Goal: Check status: Check status

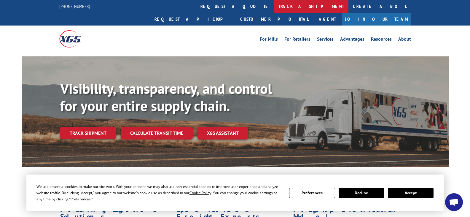
click at [274, 4] on link "track a shipment" at bounding box center [311, 6] width 74 height 13
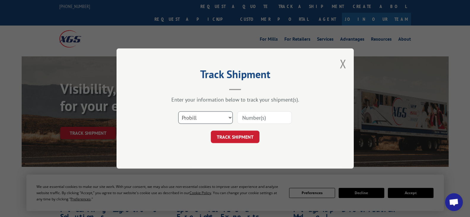
click at [210, 119] on select "Select category... Probill BOL PO" at bounding box center [205, 117] width 55 height 12
select select "bol"
click at [178, 111] on select "Select category... Probill BOL PO" at bounding box center [205, 117] width 55 height 12
click at [247, 117] on input at bounding box center [264, 117] width 55 height 12
paste input "191998"
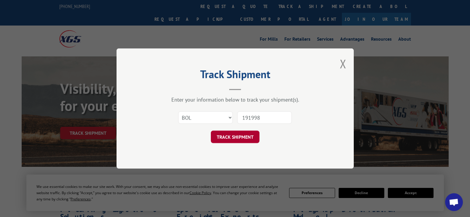
type input "191998"
click at [233, 133] on button "TRACK SHIPMENT" at bounding box center [235, 137] width 49 height 12
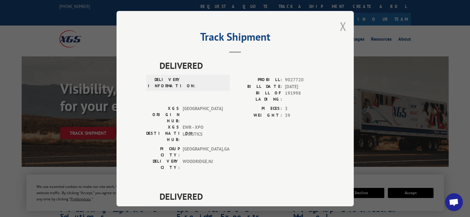
click at [340, 28] on button "Close modal" at bounding box center [343, 26] width 7 height 16
